Goal: Browse casually

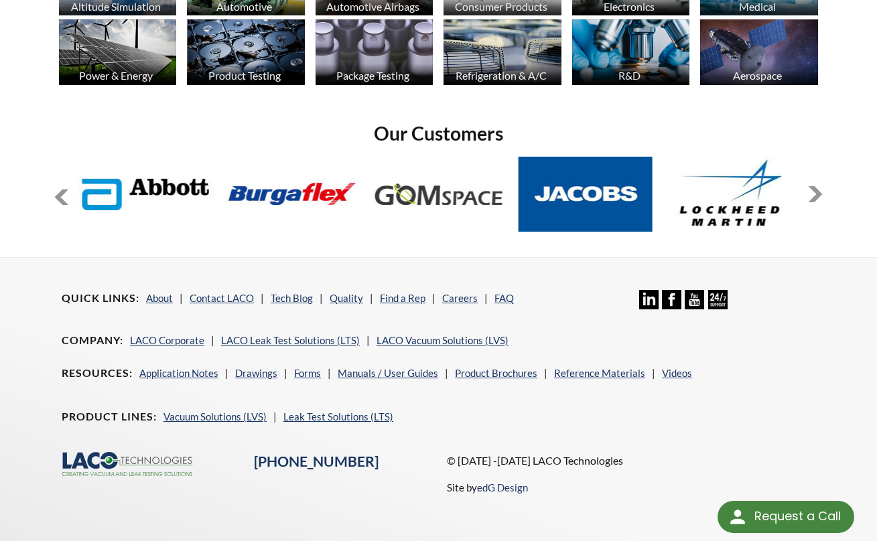
scroll to position [1014, 0]
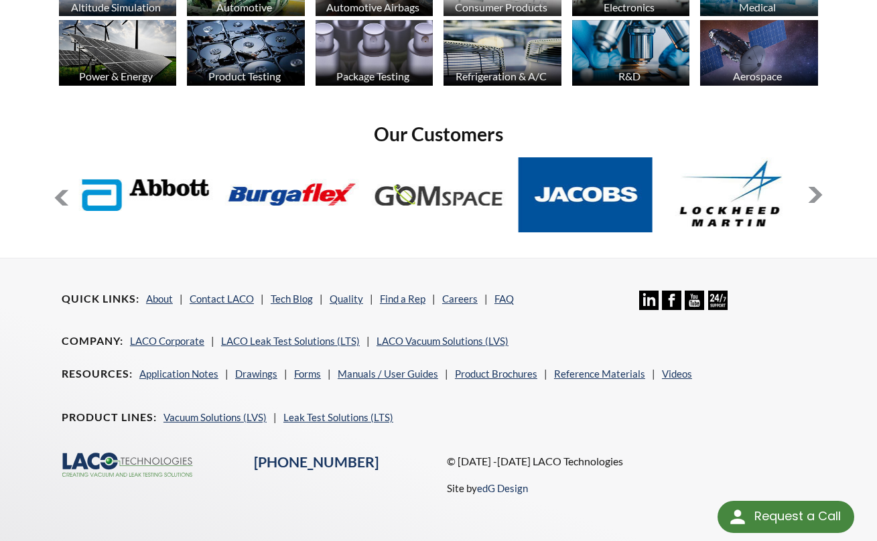
click at [819, 187] on button at bounding box center [815, 195] width 16 height 16
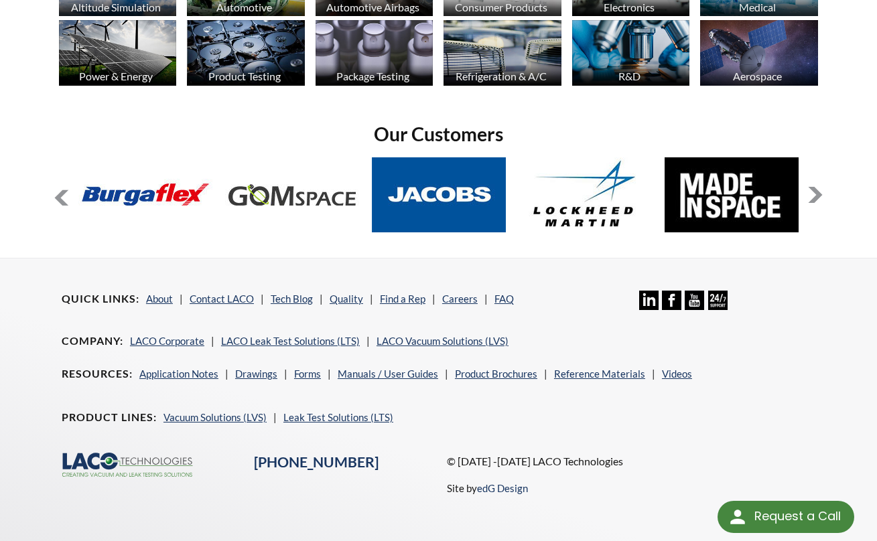
click at [819, 187] on button at bounding box center [815, 195] width 16 height 16
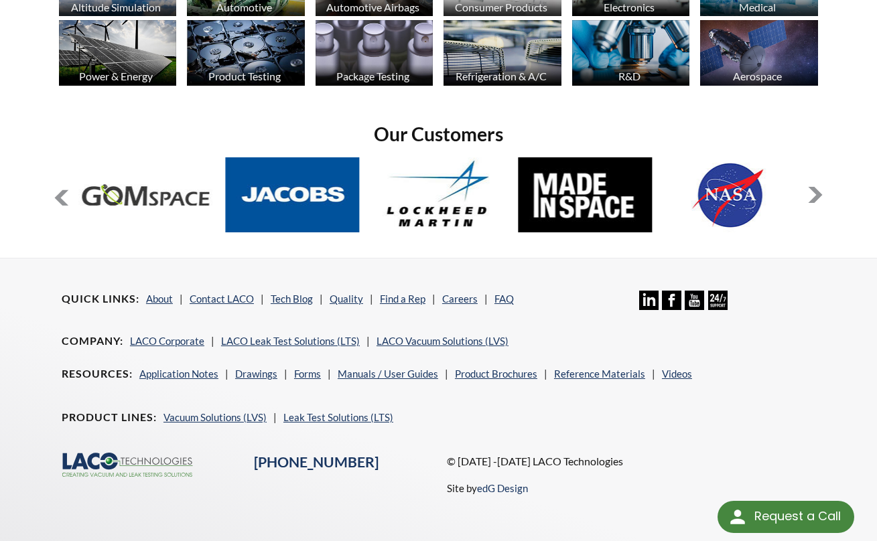
click at [819, 187] on button at bounding box center [815, 195] width 16 height 16
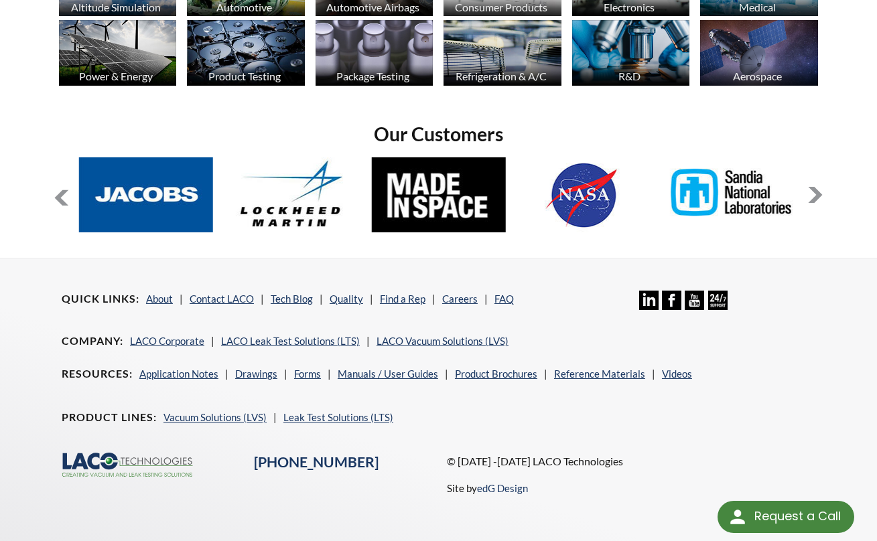
click at [819, 187] on button at bounding box center [815, 195] width 16 height 16
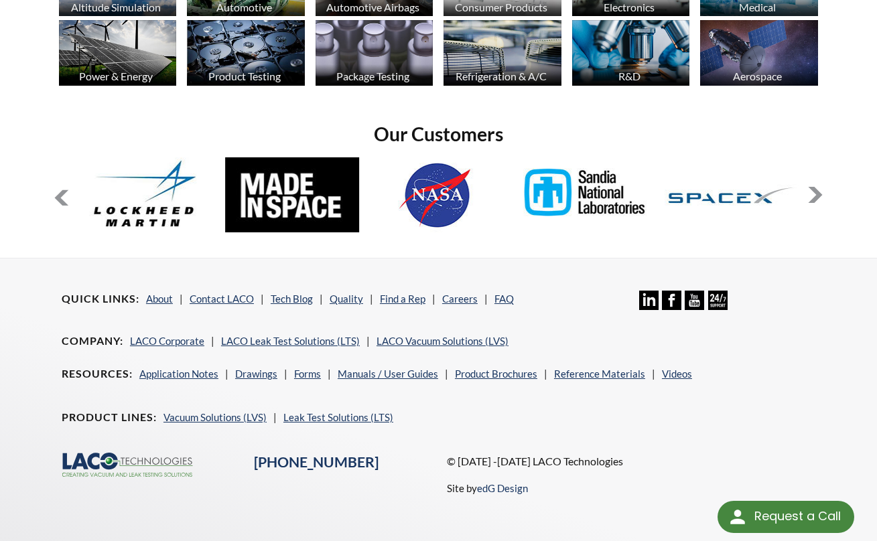
click at [819, 187] on button at bounding box center [815, 195] width 16 height 16
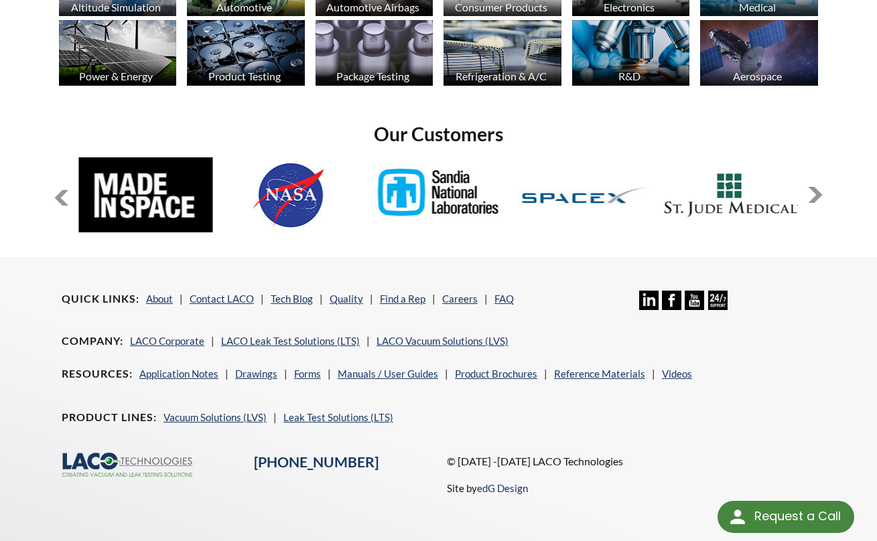
click at [819, 187] on button at bounding box center [815, 195] width 16 height 16
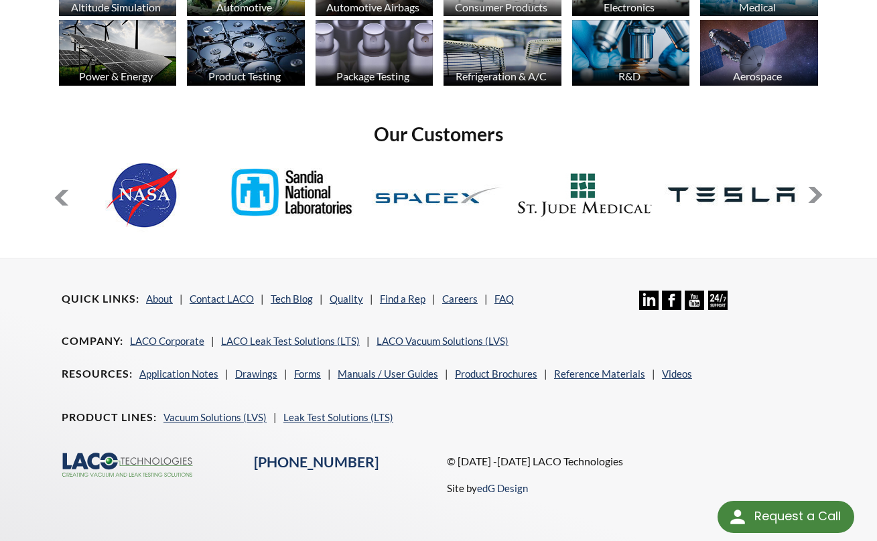
click at [819, 187] on button at bounding box center [815, 195] width 16 height 16
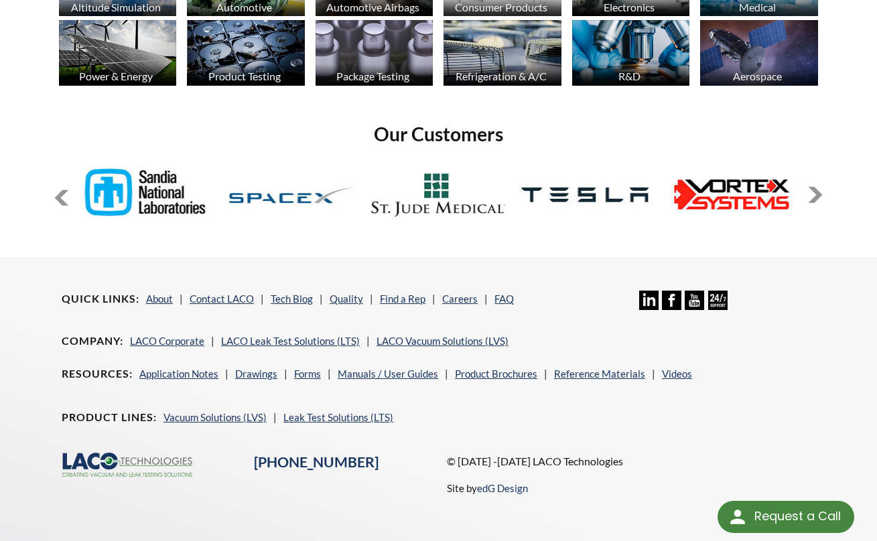
click at [819, 187] on button at bounding box center [815, 195] width 16 height 16
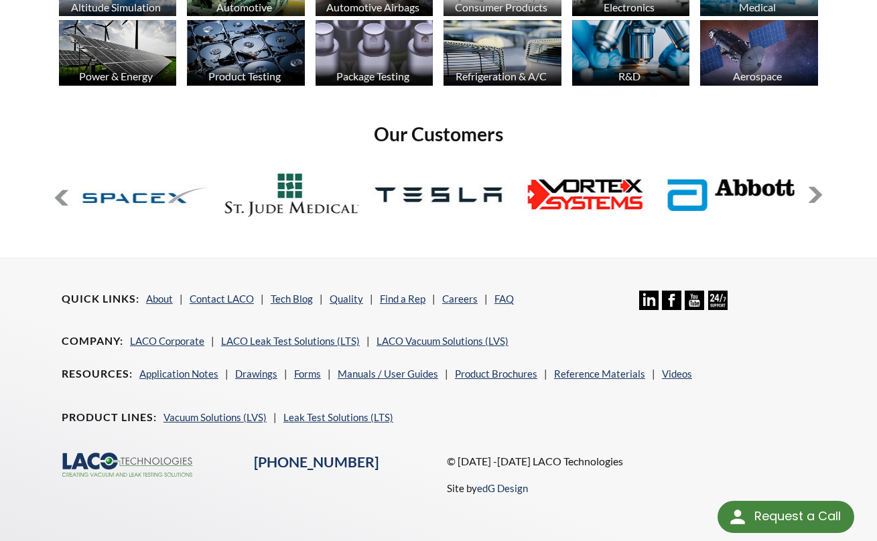
click at [819, 187] on button at bounding box center [815, 195] width 16 height 16
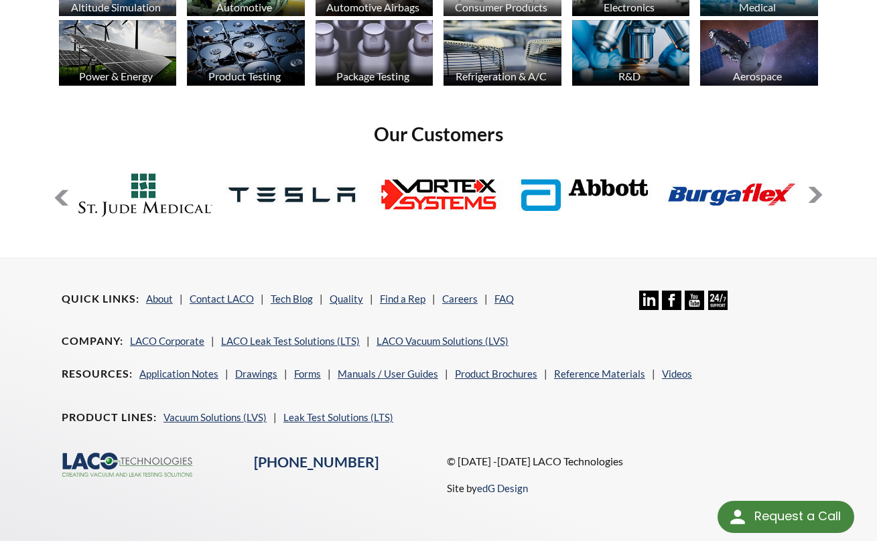
click at [819, 187] on button at bounding box center [815, 195] width 16 height 16
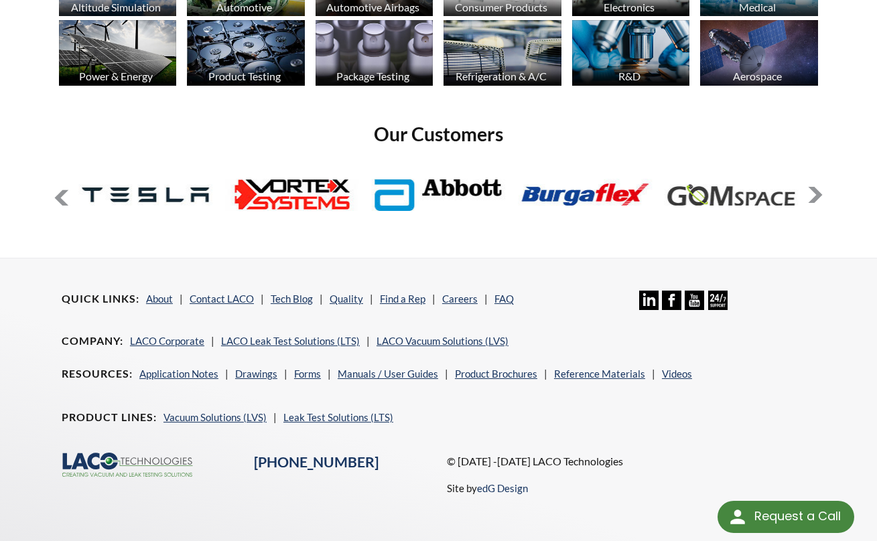
click at [819, 187] on button at bounding box center [815, 195] width 16 height 16
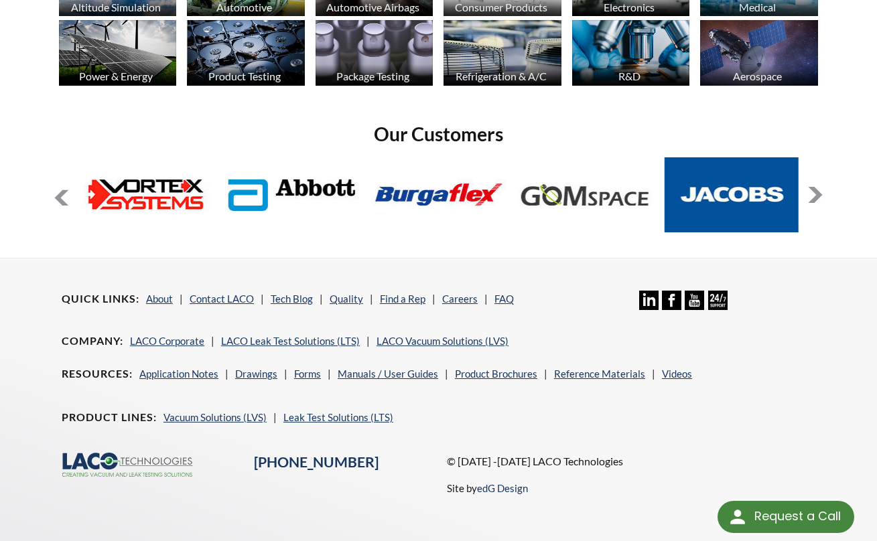
click at [819, 187] on button at bounding box center [815, 195] width 16 height 16
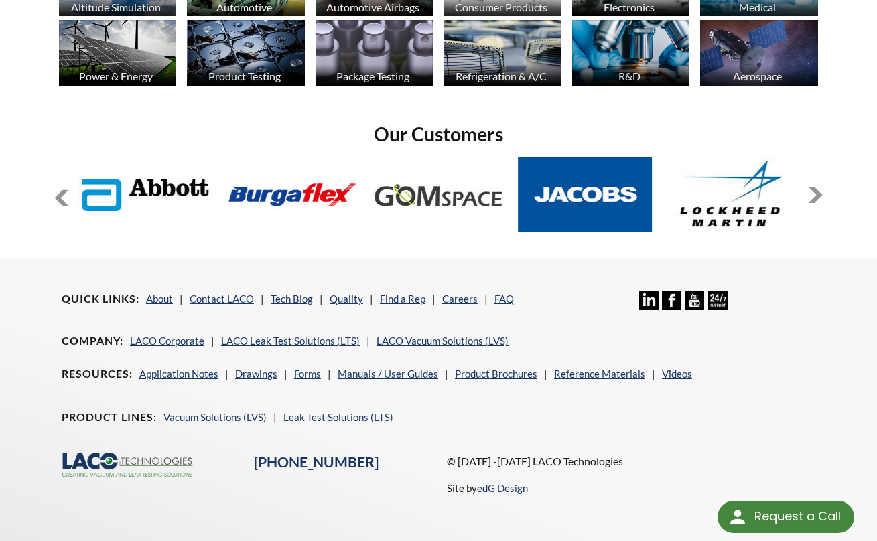
click at [819, 187] on button at bounding box center [815, 195] width 16 height 16
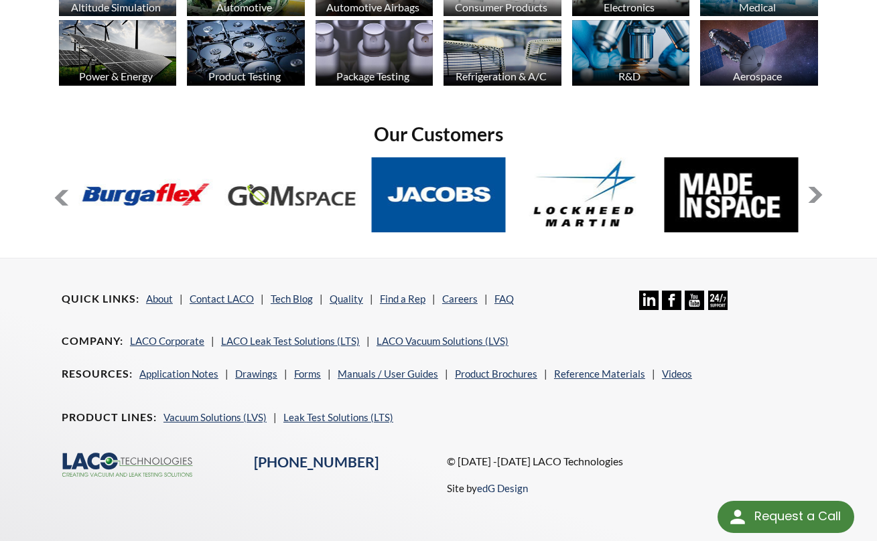
click at [819, 187] on button at bounding box center [815, 195] width 16 height 16
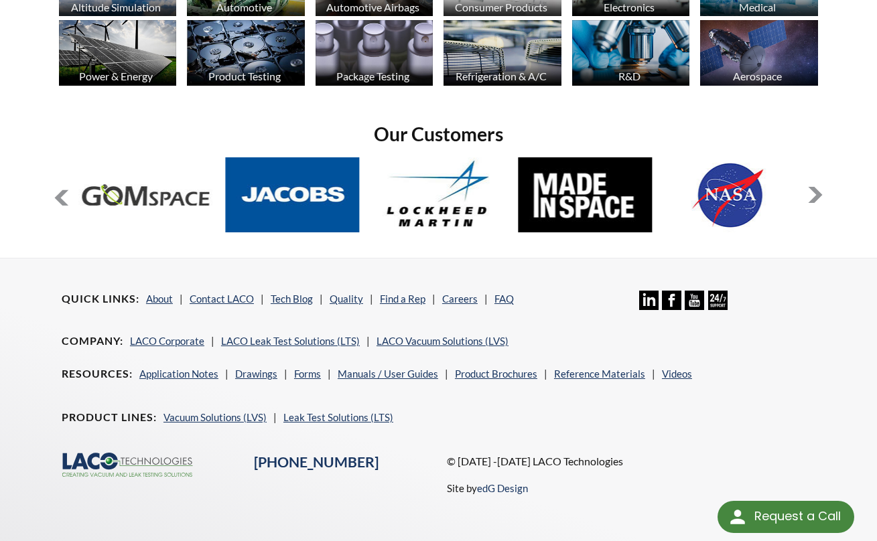
click at [819, 187] on button at bounding box center [815, 195] width 16 height 16
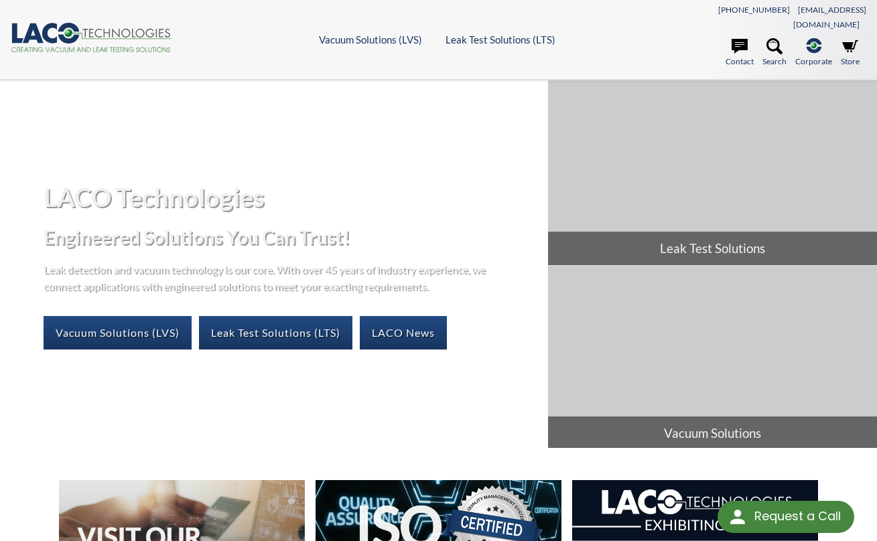
scroll to position [0, 0]
